Goal: Task Accomplishment & Management: Manage account settings

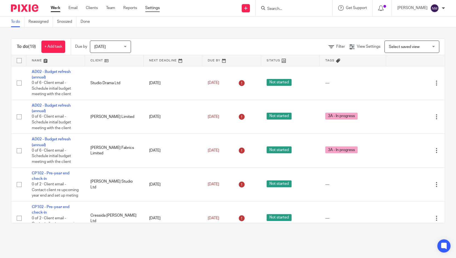
click at [156, 10] on link "Settings" at bounding box center [152, 7] width 15 height 5
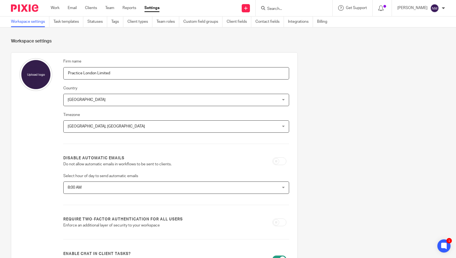
click at [112, 11] on div "Work Email Clients Team Reports Settings Work Email Clients Team Reports Settin…" at bounding box center [106, 8] width 123 height 16
click at [111, 9] on link "Team" at bounding box center [109, 7] width 9 height 5
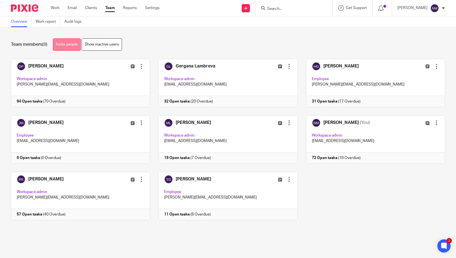
click at [63, 46] on link "Invite people" at bounding box center [67, 44] width 28 height 12
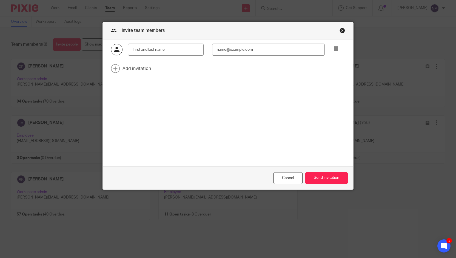
click at [148, 52] on input "text" at bounding box center [165, 50] width 75 height 12
type input "[DATE][PERSON_NAME]"
type input "[DATE][EMAIL_ADDRESS][DOMAIN_NAME]"
click at [204, 122] on div "[DATE][PERSON_NAME] [PERSON_NAME][EMAIL_ADDRESS][DOMAIN_NAME] Add invitation" at bounding box center [228, 102] width 250 height 127
click at [316, 177] on button "Send invitation" at bounding box center [327, 178] width 43 height 12
